Goal: Navigation & Orientation: Find specific page/section

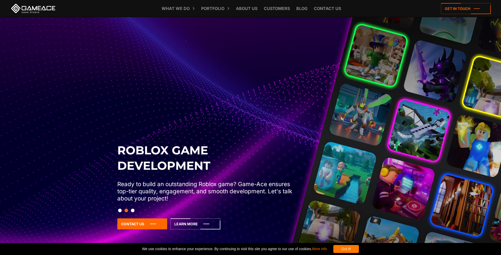
click at [132, 205] on div "Roblox Game Development Ready to build an outstanding Roblox game? Game-Ace ens…" at bounding box center [251, 193] width 272 height 102
click at [172, 173] on div "Roblox Game Development Ready to build an outstanding Roblox game? Game-Ace ens…" at bounding box center [251, 193] width 272 height 102
click at [189, 220] on icon at bounding box center [196, 223] width 50 height 11
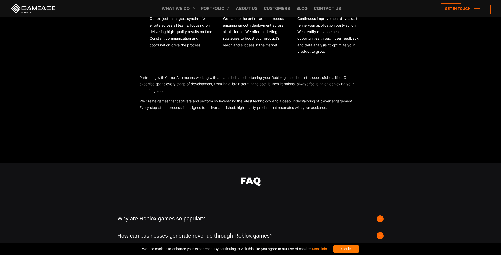
scroll to position [1095, 0]
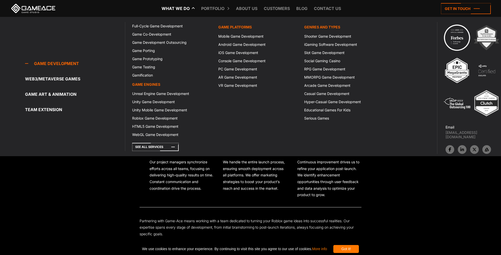
click at [179, 7] on link "What we do" at bounding box center [175, 8] width 33 height 17
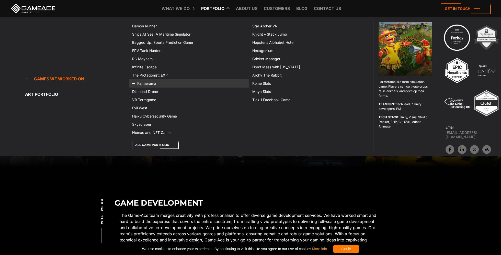
click at [148, 85] on link "Farmerama" at bounding box center [189, 83] width 120 height 8
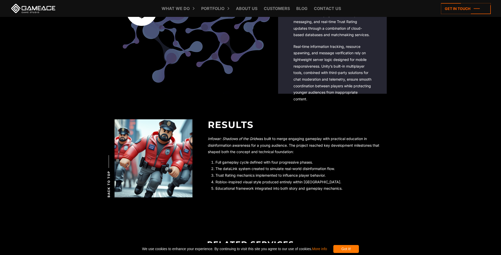
scroll to position [989, 0]
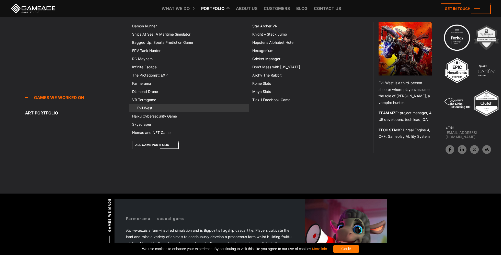
click at [160, 108] on link "Evil West" at bounding box center [189, 108] width 120 height 8
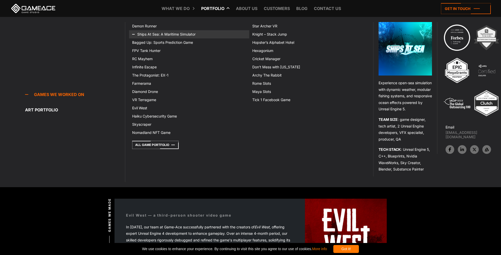
click at [152, 34] on link "Ships At Sea: A Maritime Simulator" at bounding box center [189, 34] width 120 height 8
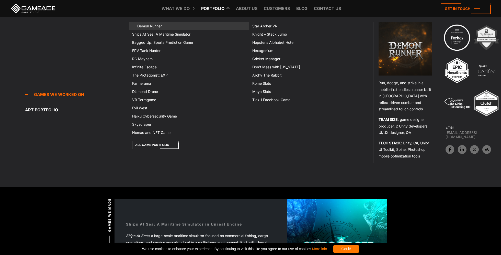
click at [141, 22] on icon at bounding box center [138, 26] width 12 height 8
